Goal: Find specific page/section

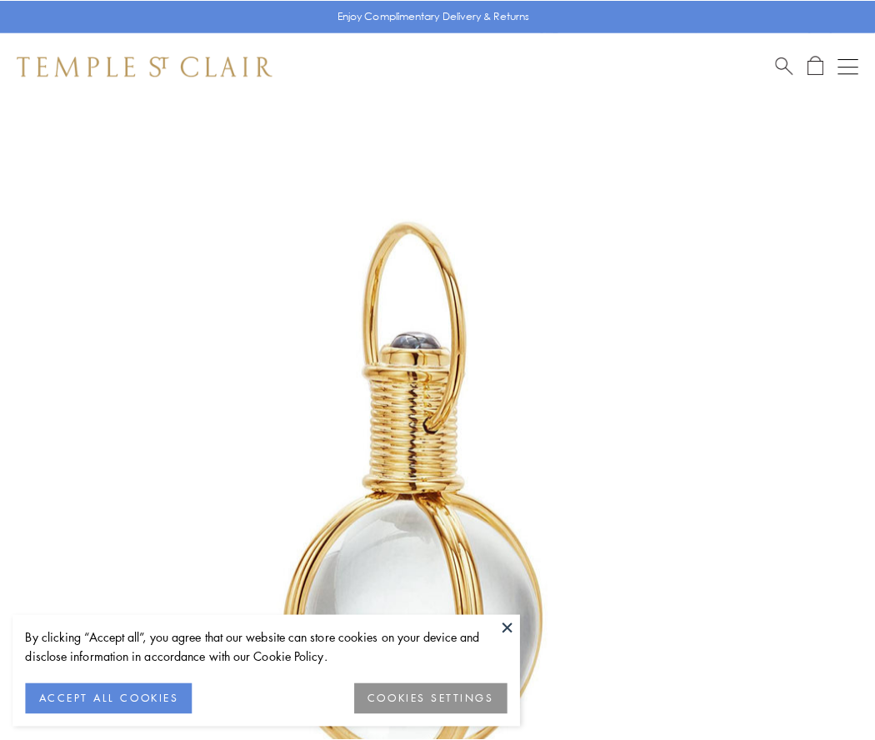
scroll to position [435, 0]
